Goal: Information Seeking & Learning: Find specific fact

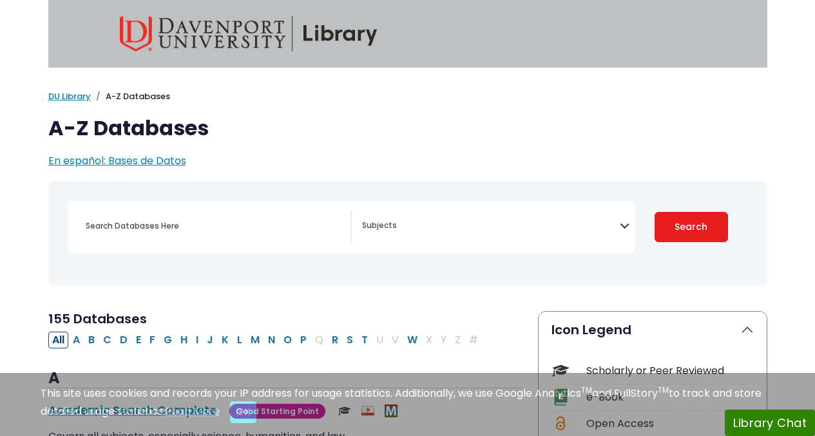
select select "Database Subject Filter"
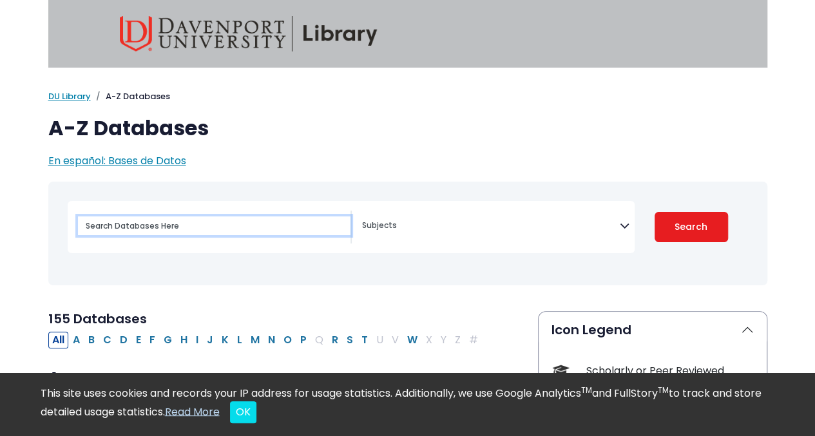
click at [191, 229] on input "Search database by title or keyword" at bounding box center [214, 225] width 273 height 19
type input "IBIS"
click at [655, 212] on button "Search" at bounding box center [691, 227] width 73 height 30
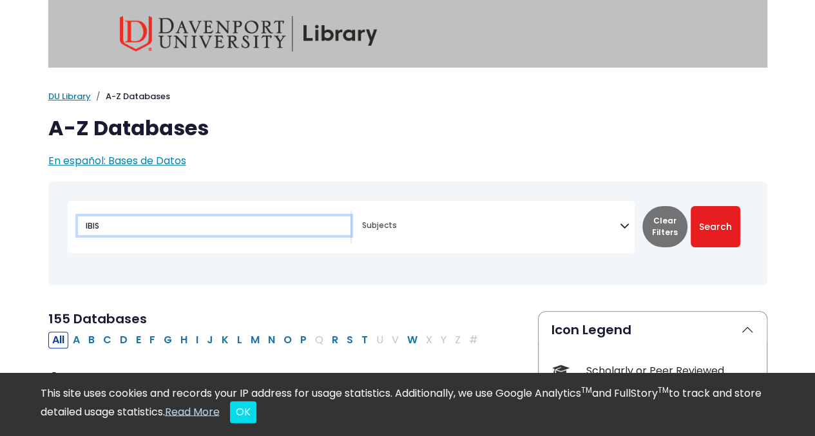
select select "Database Subject Filter"
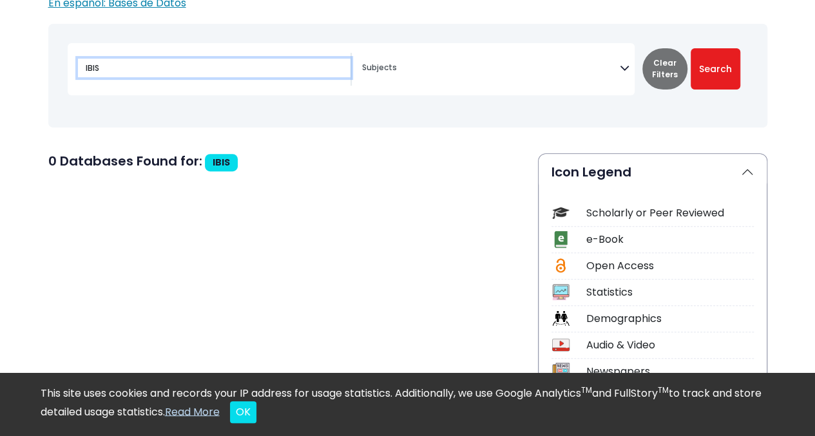
scroll to position [161, 0]
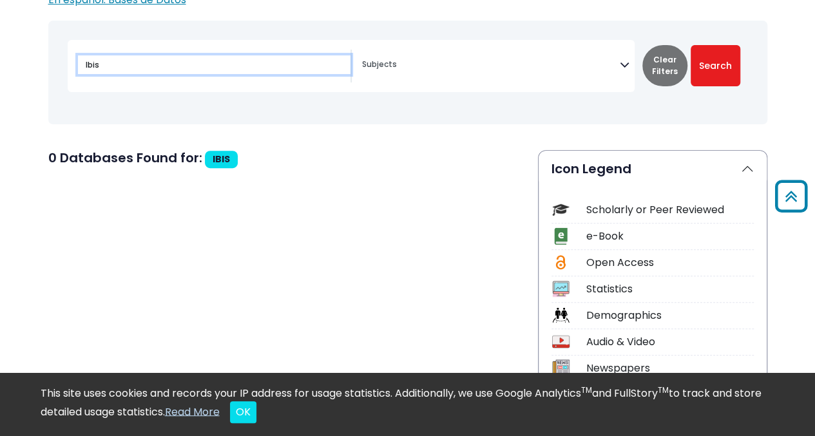
type input "Ibis"
click at [691, 45] on button "Search" at bounding box center [716, 65] width 50 height 41
select select "Database Subject Filter"
drag, startPoint x: 135, startPoint y: 69, endPoint x: 52, endPoint y: 59, distance: 83.7
click at [52, 59] on div "Toggle search filters navigation Ibis" at bounding box center [407, 72] width 719 height 93
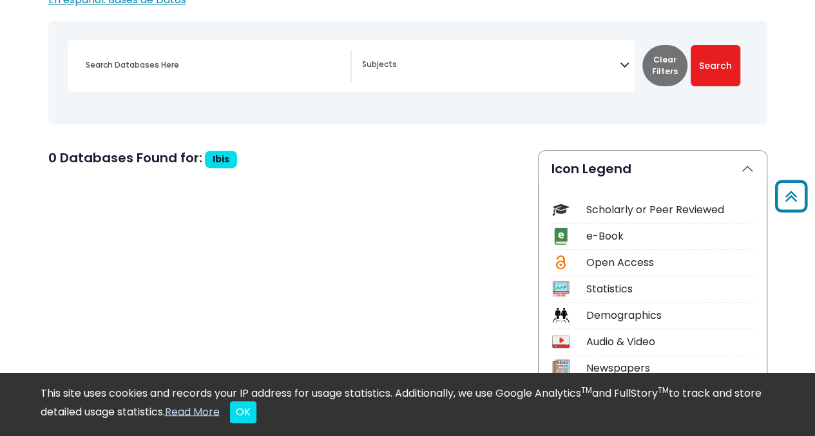
click at [59, 95] on div "[MEDICAL_DATA] Guide" at bounding box center [408, 72] width 704 height 93
click at [715, 74] on button "Search" at bounding box center [716, 65] width 50 height 41
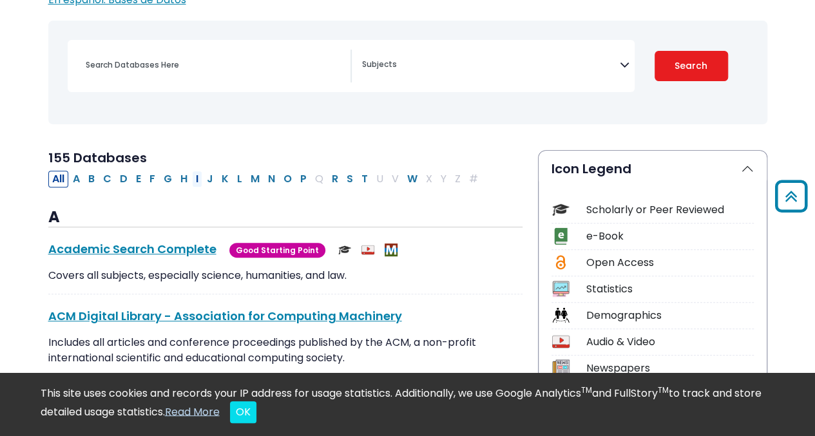
click at [192, 176] on button "I" at bounding box center [197, 179] width 10 height 17
select select "Database Subject Filter"
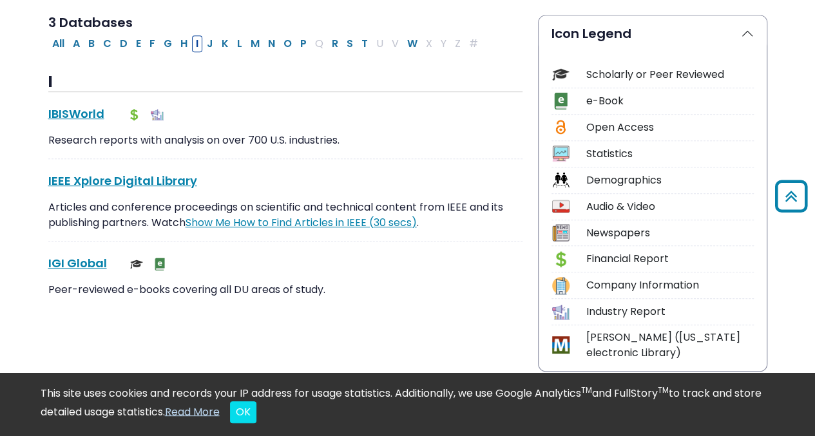
scroll to position [297, 0]
click at [75, 109] on link "IBISWorld This link opens in a new window" at bounding box center [76, 113] width 56 height 16
